Goal: Task Accomplishment & Management: Complete application form

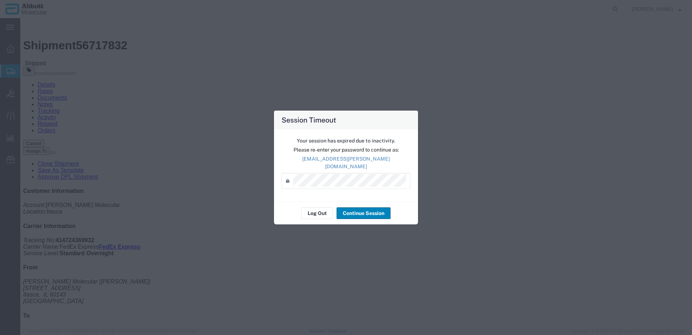
click at [355, 209] on button "Continue Session" at bounding box center [364, 213] width 54 height 12
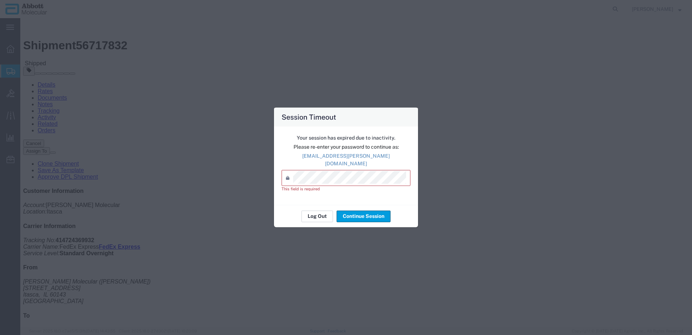
click at [320, 215] on button "Log Out" at bounding box center [317, 216] width 31 height 12
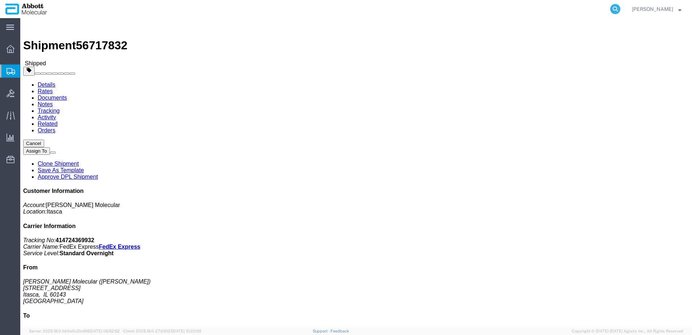
click at [621, 9] on icon at bounding box center [615, 9] width 10 height 10
click at [535, 12] on input "search" at bounding box center [500, 8] width 220 height 17
paste input "56747553"
type input "56747553"
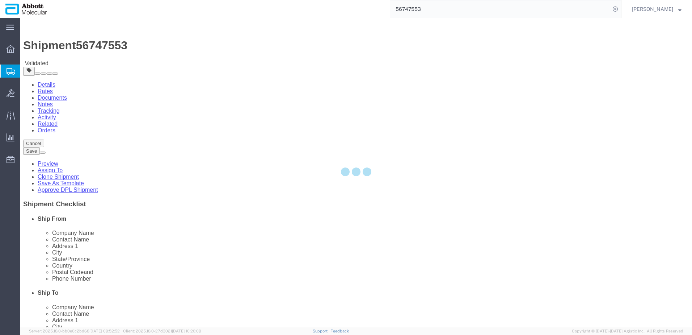
select select "48454"
select select
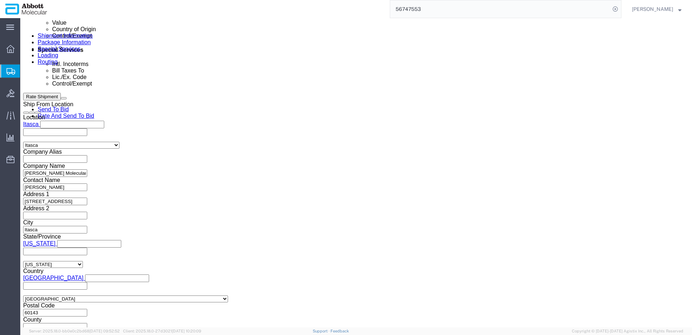
scroll to position [441, 0]
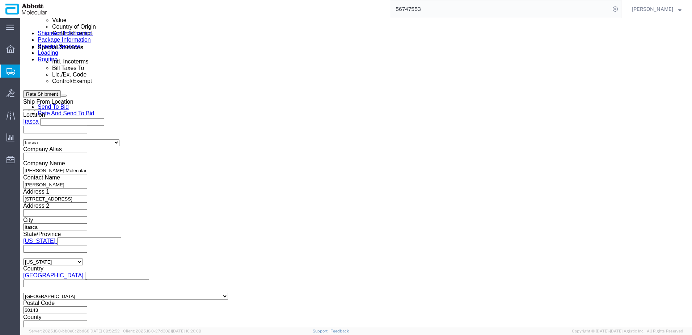
click button "Continue"
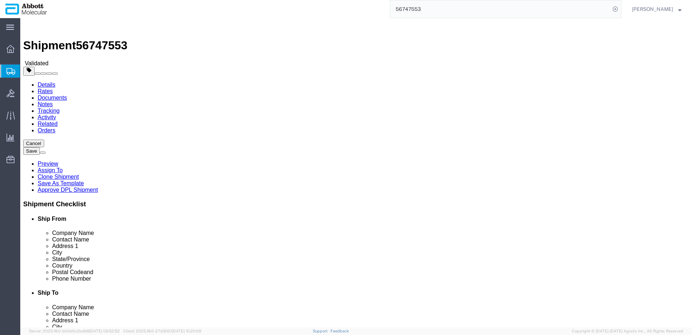
scroll to position [36, 0]
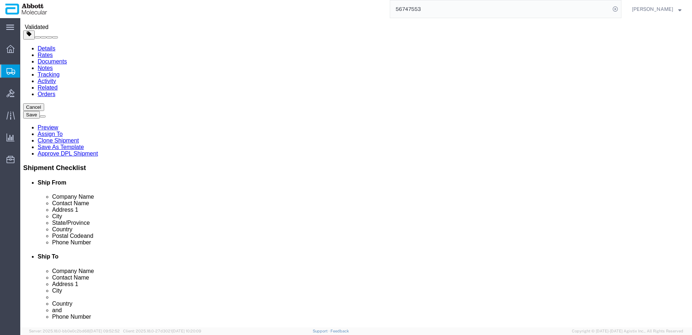
click button "Continue"
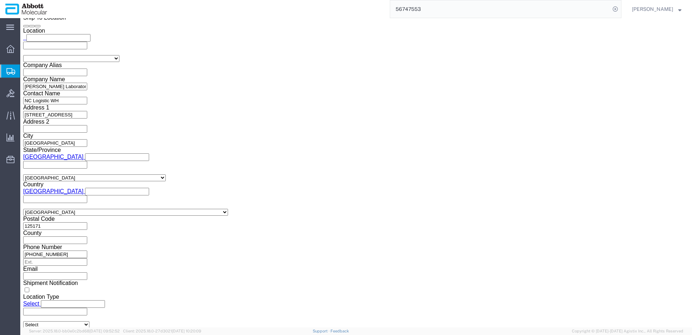
scroll to position [966, 0]
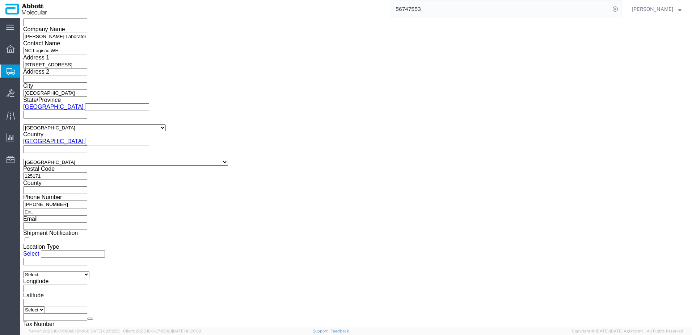
click button "Upload"
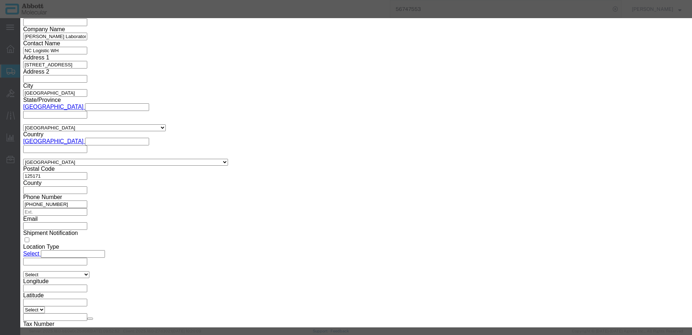
click button "Browse"
type input "C:\fakepath\917983241 SLI DBS.pdf"
click button "Upload"
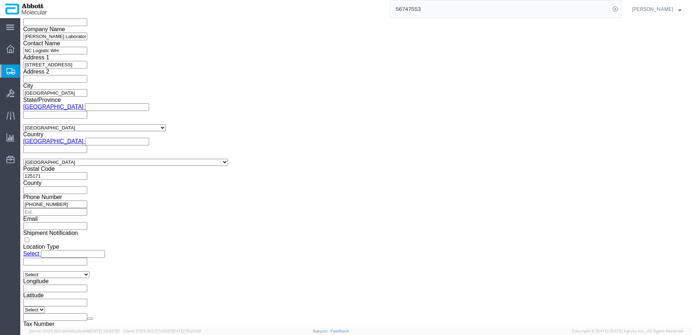
click button "Rate Shipment"
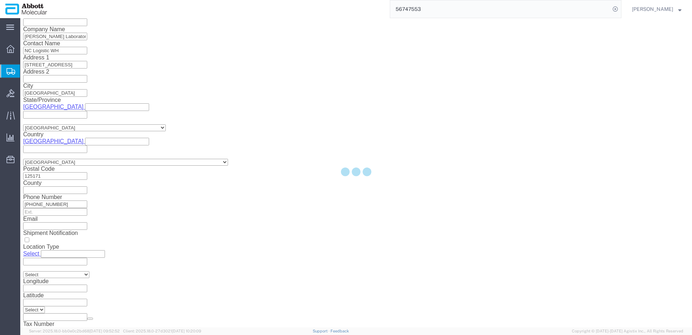
scroll to position [0, 0]
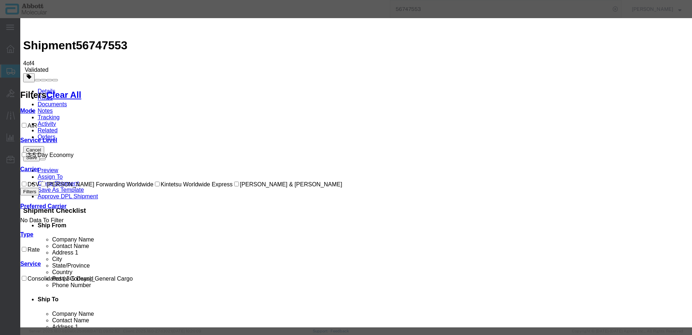
select select "4165"
select select "34418"
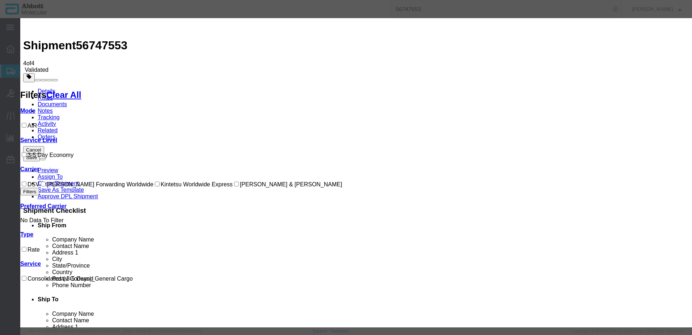
checkbox input "true"
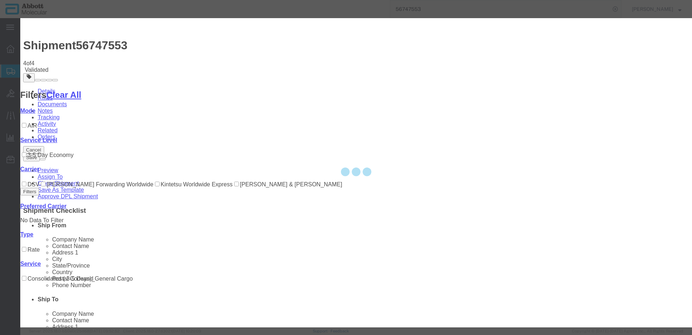
type input "[PERSON_NAME]"
type input "8153022077"
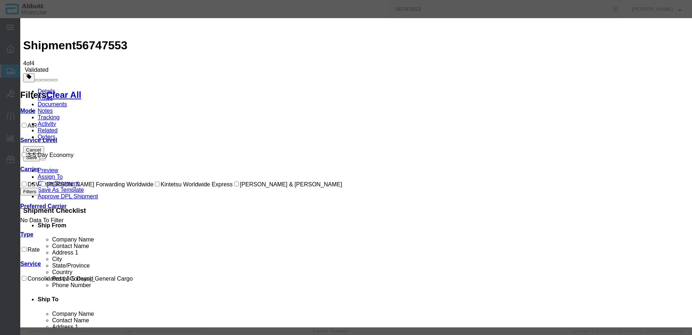
paste input "607-35892732"
type input "607-35892732"
select select "1800"
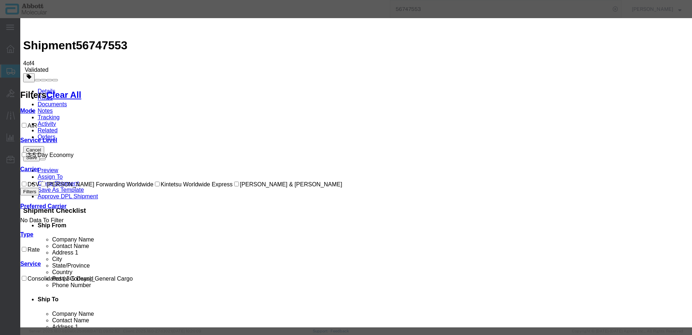
select select "1900"
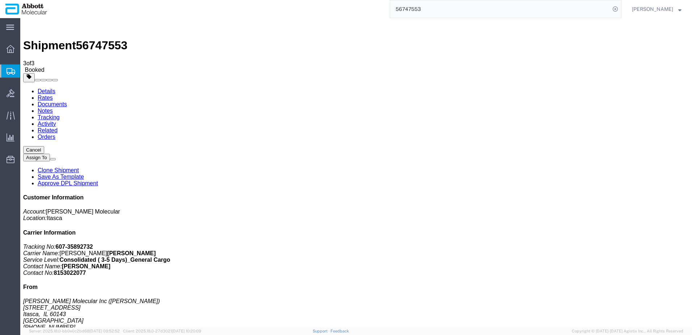
click at [0, 0] on span "Create from Template" at bounding box center [0, 0] width 0 height 0
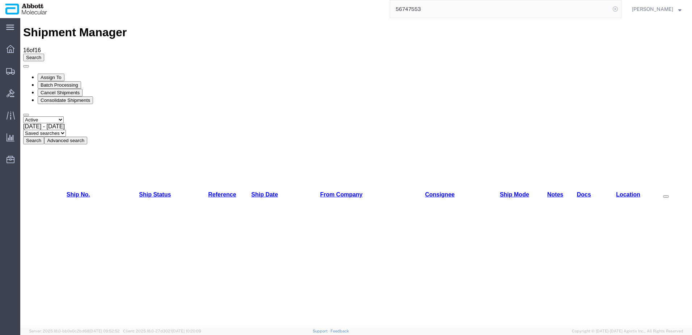
click at [621, 9] on icon at bounding box center [615, 9] width 10 height 10
paste input "56744378"
type input "56744378"
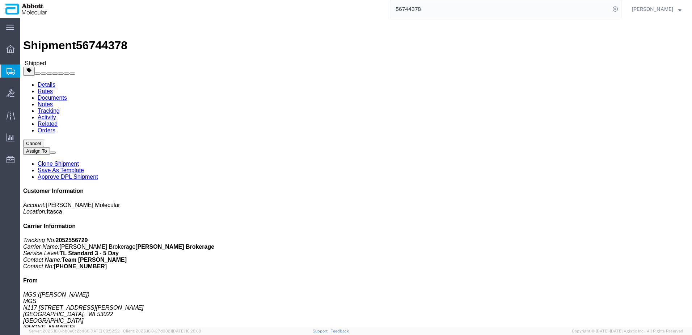
click link "Clone Shipment"
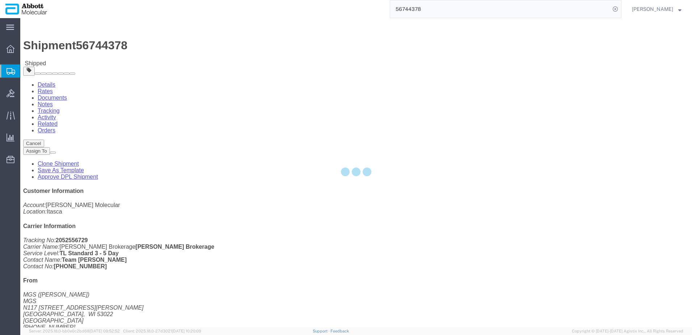
select select "48454"
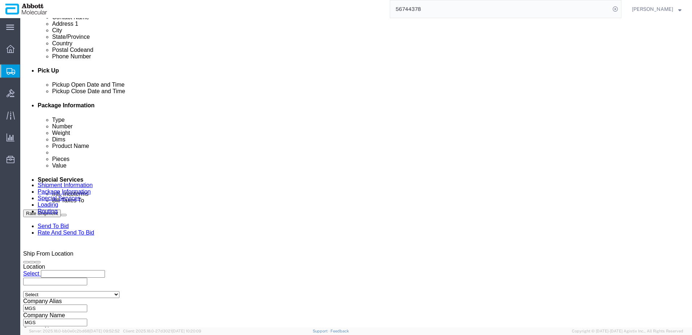
scroll to position [326, 0]
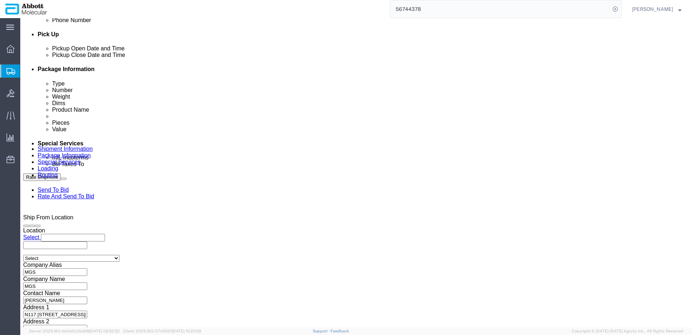
click div "[DATE] 10:00 AM"
click button "Apply"
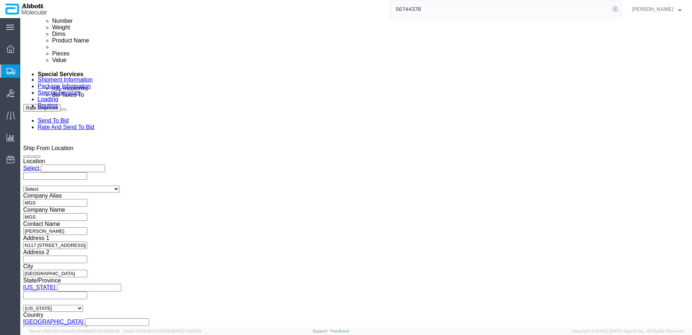
scroll to position [398, 0]
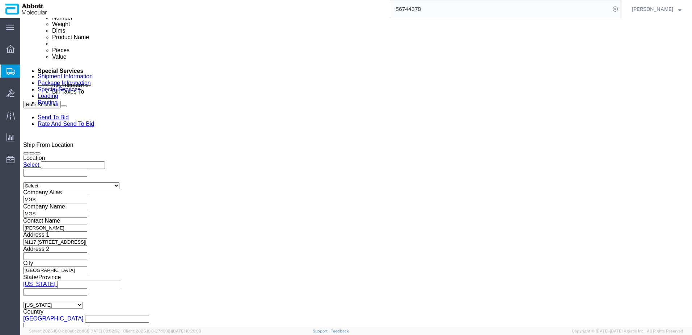
click input "MGS_[DATE]"
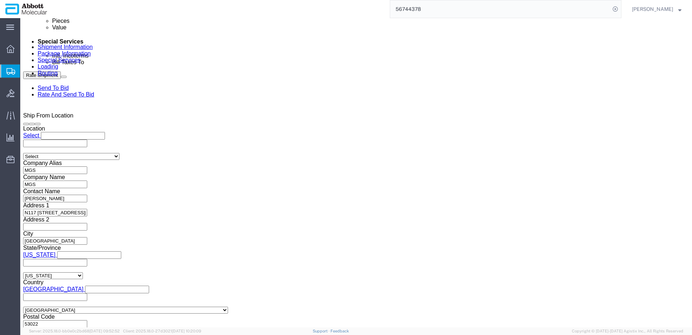
type input "MGS_[DATE]"
click button "Continue"
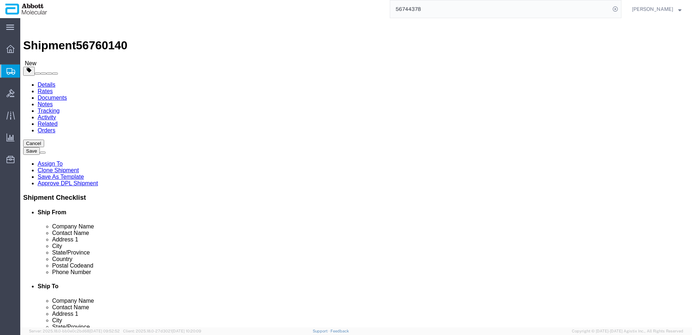
click span "56760140"
copy span "56760140"
click button "Rate Shipment"
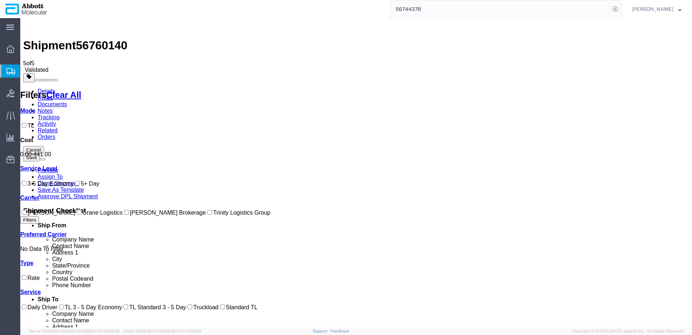
click at [123, 215] on label "[PERSON_NAME] Brokerage" at bounding box center [164, 212] width 83 height 6
click at [124, 214] on input "[PERSON_NAME] Brokerage" at bounding box center [126, 212] width 5 height 5
checkbox input "true"
